Goal: Information Seeking & Learning: Learn about a topic

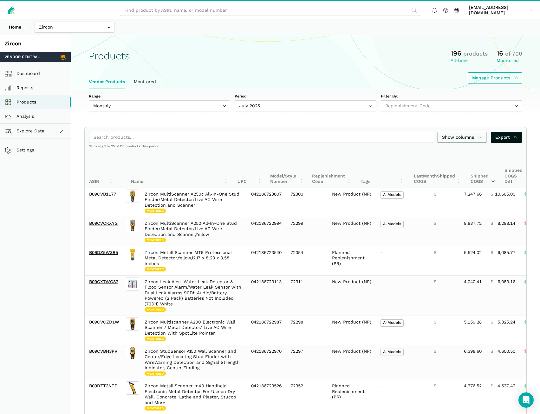
select select
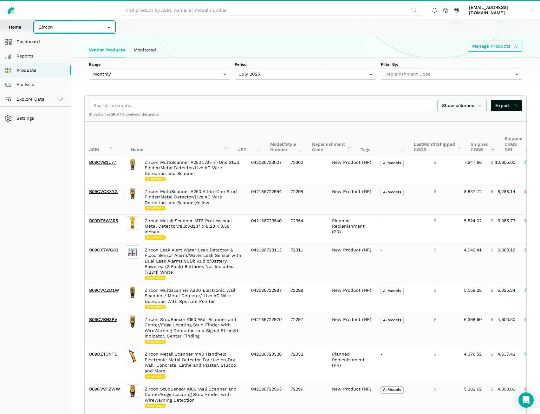
click at [72, 27] on input "text" at bounding box center [75, 27] width 80 height 11
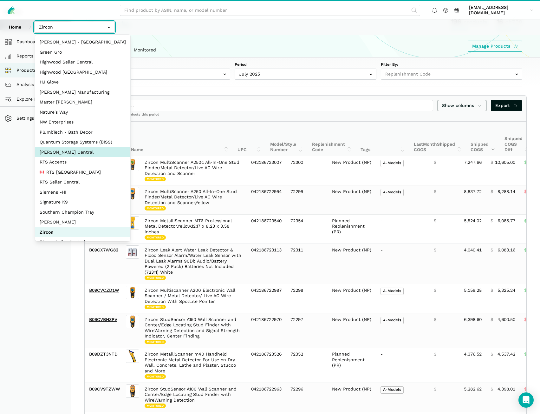
scroll to position [28, 0]
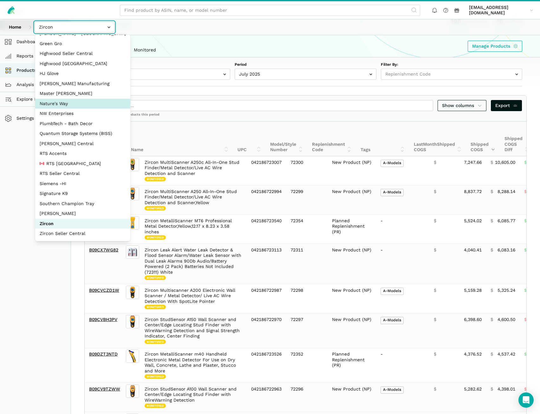
select select "3t6bg6GamSTDovWwD6pnZB2o"
drag, startPoint x: 61, startPoint y: 103, endPoint x: 66, endPoint y: 104, distance: 5.9
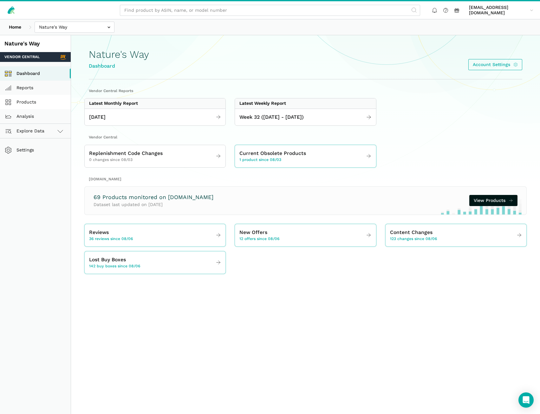
click at [28, 101] on link "Products" at bounding box center [35, 102] width 71 height 14
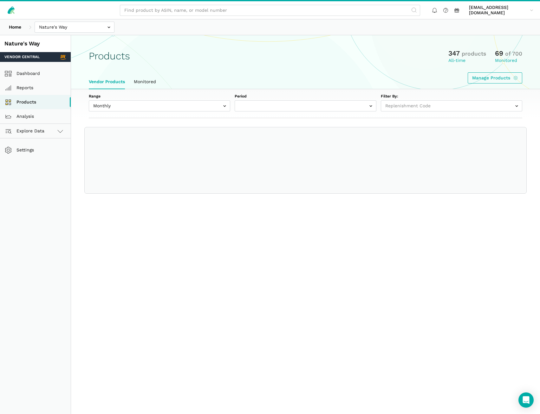
select select
select select "Monthly|[DATE]"
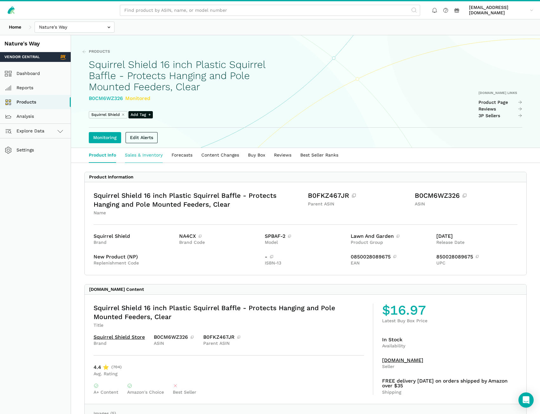
click at [150, 155] on link "Sales & Inventory" at bounding box center [144, 155] width 47 height 15
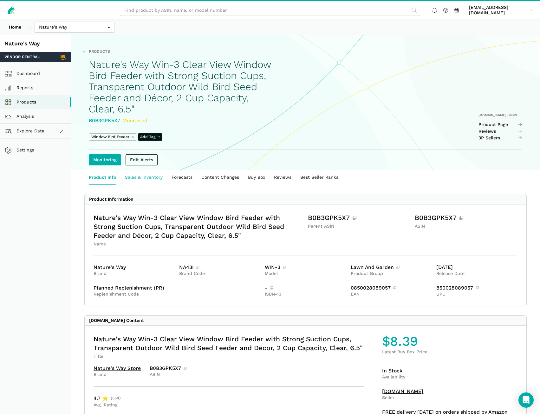
click at [137, 183] on link "Sales & Inventory" at bounding box center [144, 177] width 47 height 15
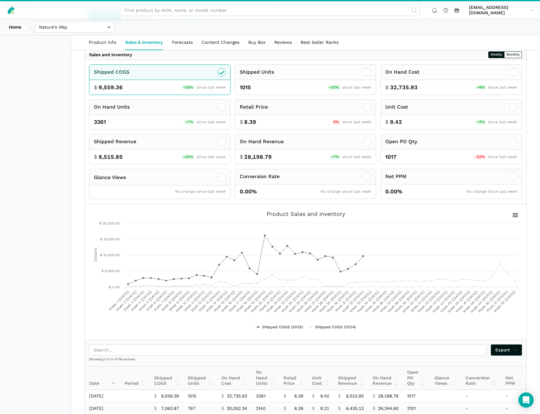
scroll to position [190, 0]
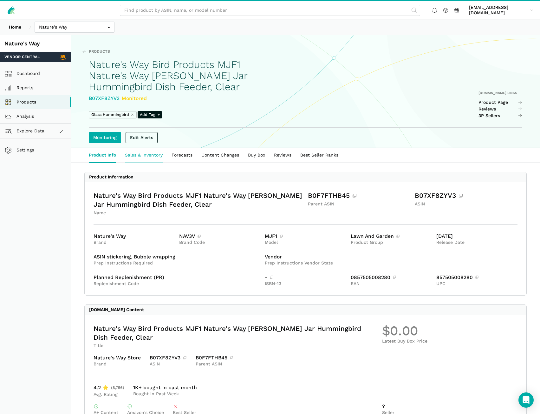
click at [146, 152] on link "Sales & Inventory" at bounding box center [144, 155] width 47 height 15
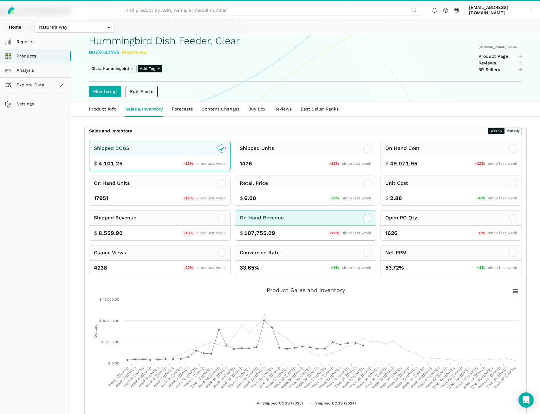
scroll to position [127, 0]
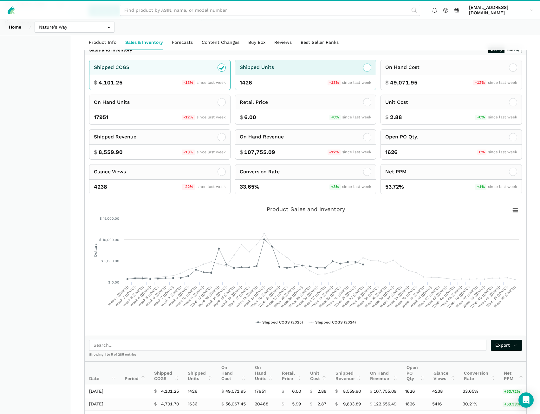
click at [367, 66] on icon at bounding box center [368, 68] width 8 height 8
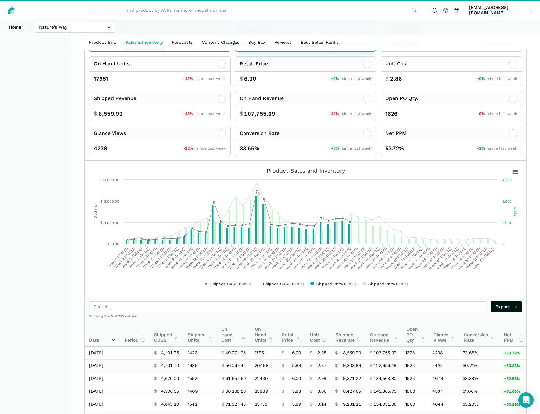
scroll to position [196, 0]
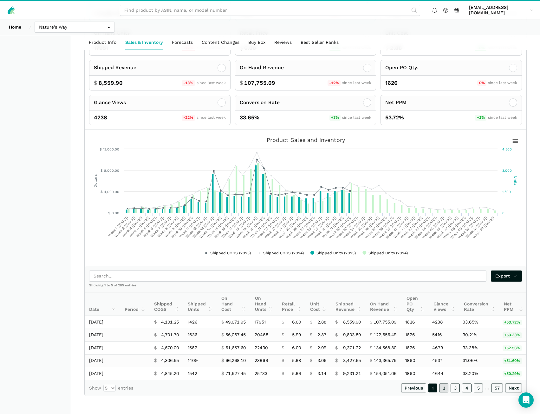
click at [447, 388] on link "2" at bounding box center [444, 387] width 9 height 9
click at [453, 392] on link "3" at bounding box center [455, 387] width 9 height 9
click at [466, 392] on link "4" at bounding box center [467, 387] width 10 height 9
click at [476, 392] on link "5" at bounding box center [478, 387] width 9 height 9
click at [440, 392] on link "1" at bounding box center [438, 387] width 9 height 9
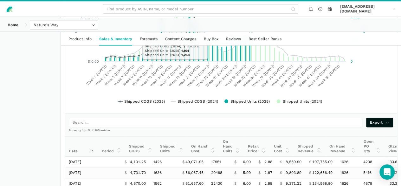
scroll to position [392, 0]
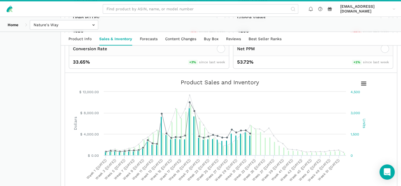
scroll to position [265, 0]
